Goal: Navigation & Orientation: Find specific page/section

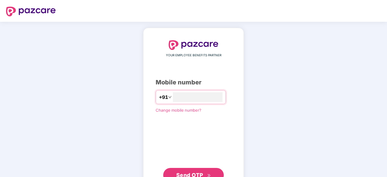
type input "**********"
click at [194, 172] on span "Send OTP" at bounding box center [189, 174] width 27 height 6
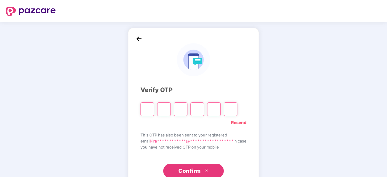
type input "*"
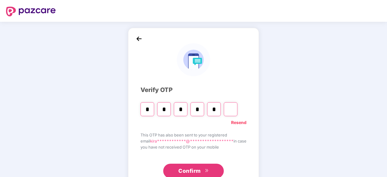
type input "*"
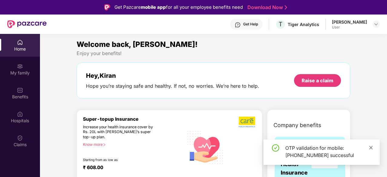
click at [371, 148] on icon "close" at bounding box center [371, 147] width 3 height 3
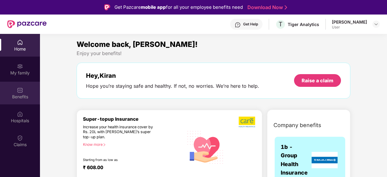
click at [29, 92] on div "Benefits" at bounding box center [20, 93] width 40 height 23
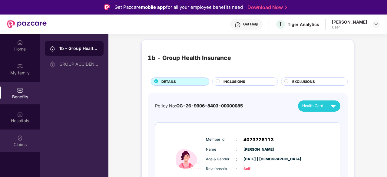
click at [22, 144] on div "Claims" at bounding box center [20, 145] width 40 height 6
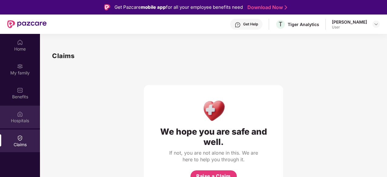
click at [22, 120] on div "Hospitals" at bounding box center [20, 121] width 40 height 6
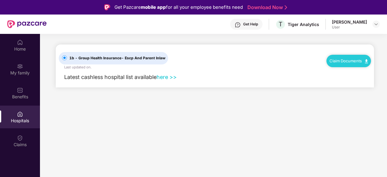
click at [169, 77] on link "here >>" at bounding box center [167, 77] width 20 height 6
click at [26, 92] on div "Benefits" at bounding box center [20, 93] width 40 height 23
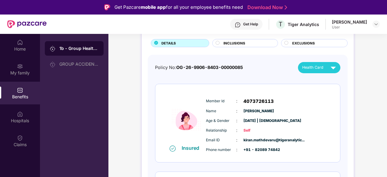
scroll to position [36, 0]
